Goal: Task Accomplishment & Management: Use online tool/utility

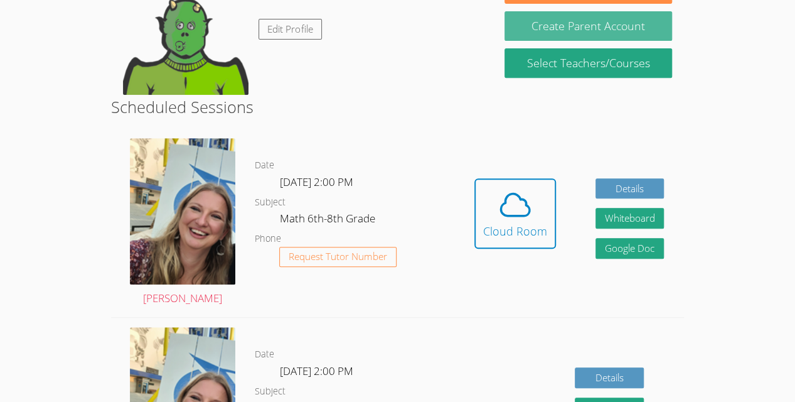
scroll to position [236, 0]
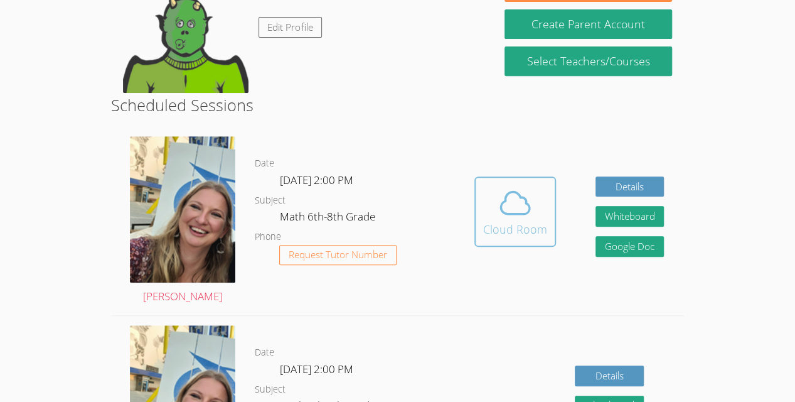
click at [478, 191] on button "Cloud Room" at bounding box center [515, 211] width 82 height 70
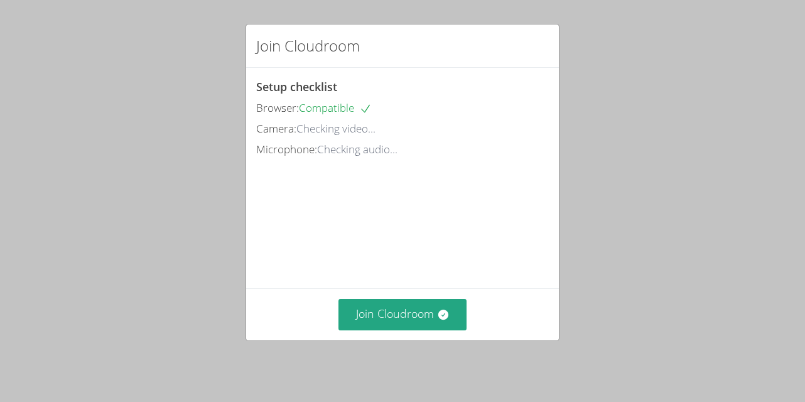
click at [436, 209] on video at bounding box center [350, 216] width 188 height 94
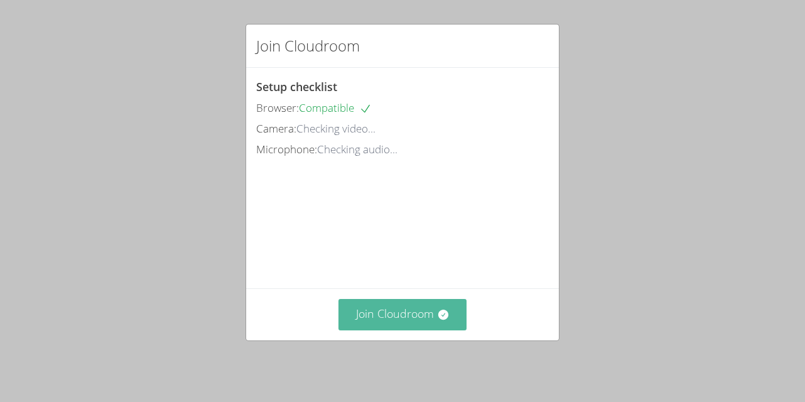
click at [375, 321] on button "Join Cloudroom" at bounding box center [402, 314] width 129 height 31
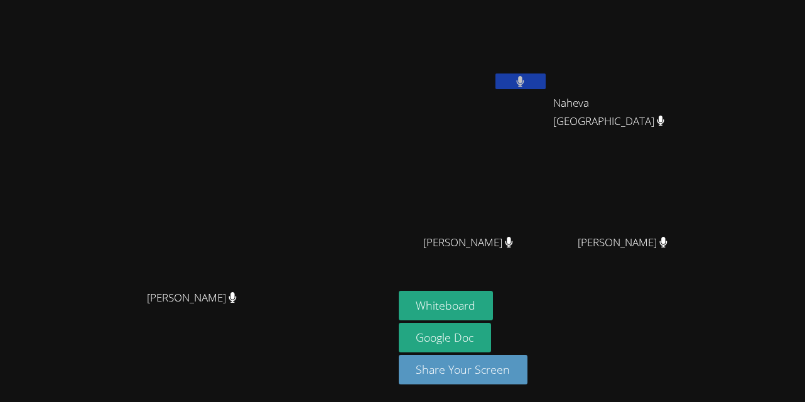
drag, startPoint x: 244, startPoint y: 198, endPoint x: 255, endPoint y: 222, distance: 25.8
click at [255, 222] on video at bounding box center [196, 175] width 188 height 215
drag, startPoint x: 107, startPoint y: 242, endPoint x: 279, endPoint y: 269, distance: 174.0
click at [279, 269] on video at bounding box center [196, 175] width 188 height 215
click at [461, 302] on button "Whiteboard" at bounding box center [446, 305] width 95 height 29
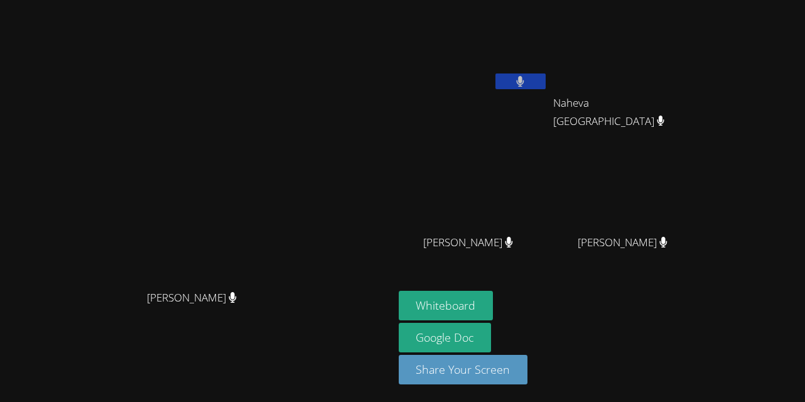
drag, startPoint x: 461, startPoint y: 302, endPoint x: 350, endPoint y: 1, distance: 320.3
click at [350, 1] on main "Sarah Skonicki Sarah Skonicki" at bounding box center [197, 201] width 394 height 402
click at [548, 95] on div "Benson Dupervil" at bounding box center [473, 72] width 149 height 134
click at [545, 90] on div at bounding box center [520, 82] width 50 height 19
click at [545, 85] on button at bounding box center [520, 81] width 50 height 16
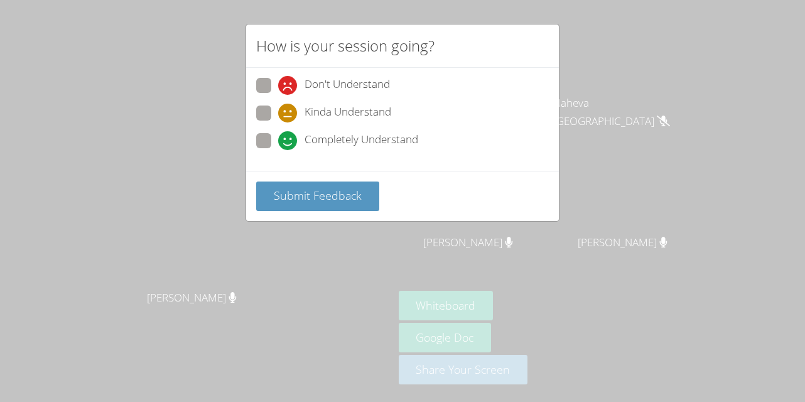
click at [350, 139] on span "Completely Understand" at bounding box center [361, 140] width 114 height 19
click at [289, 139] on input "Completely Understand" at bounding box center [283, 138] width 11 height 11
radio input "true"
click at [286, 188] on span "Submit Feedback" at bounding box center [318, 195] width 88 height 15
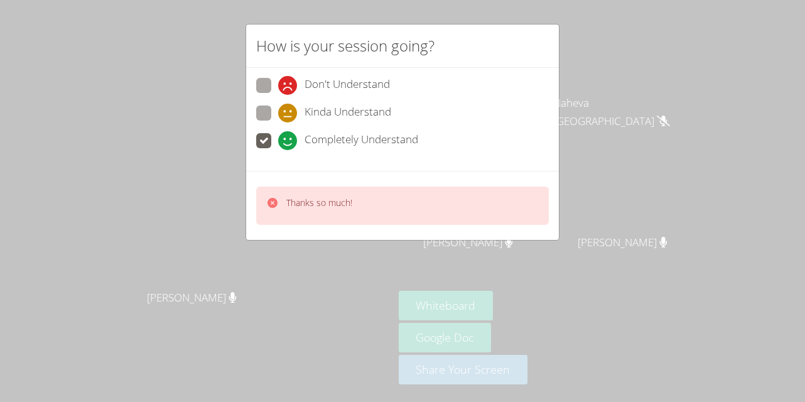
click at [260, 206] on div "Thanks so much!" at bounding box center [402, 205] width 292 height 38
